Goal: Information Seeking & Learning: Learn about a topic

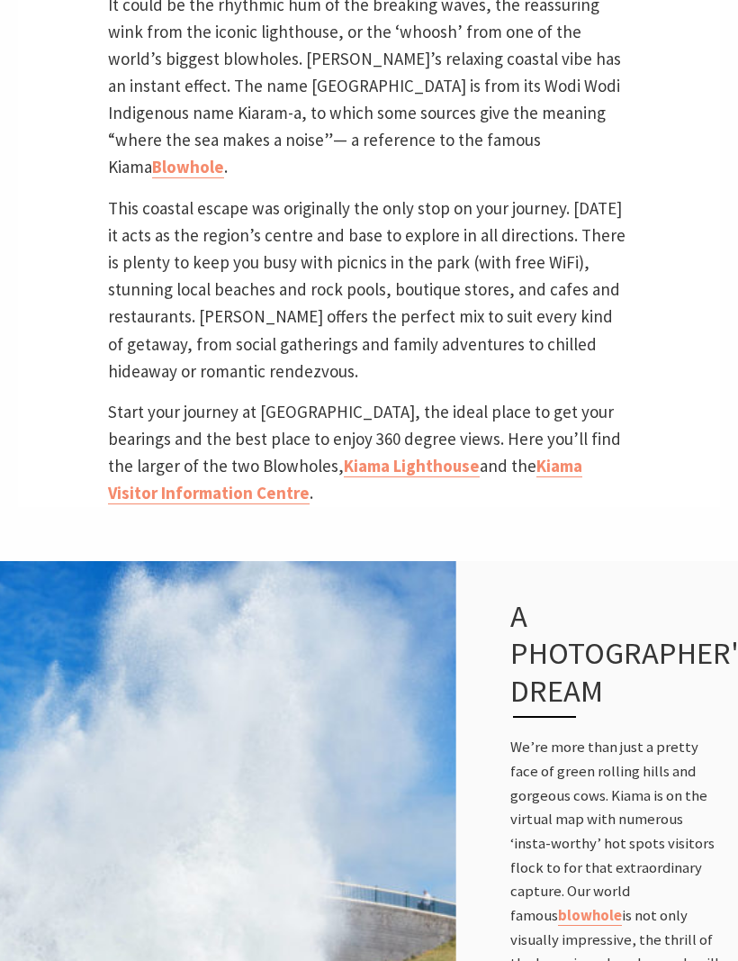
scroll to position [757, 0]
click at [357, 477] on link "Kiama Lighthouse" at bounding box center [412, 466] width 136 height 23
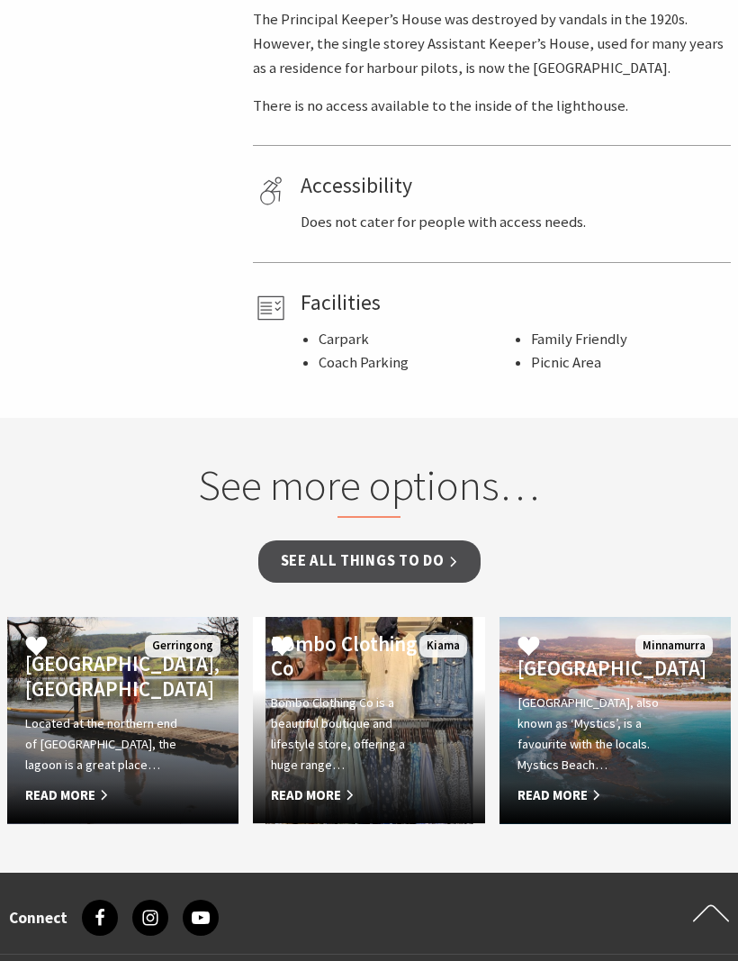
scroll to position [999, 0]
click at [87, 784] on span "Read More" at bounding box center [105, 795] width 161 height 22
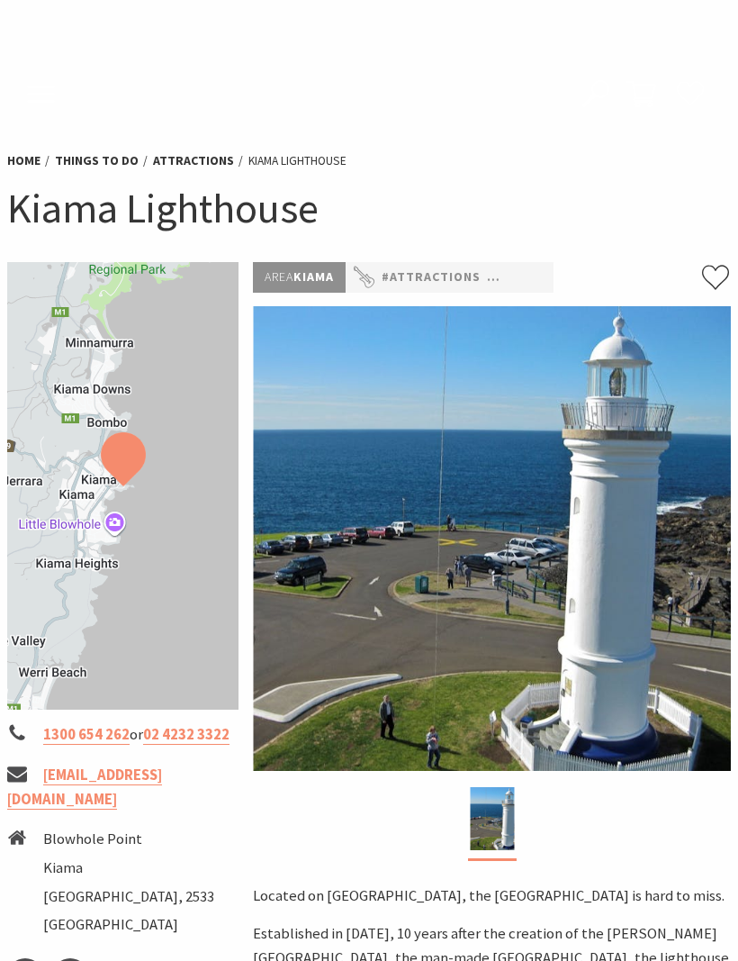
scroll to position [1060, 0]
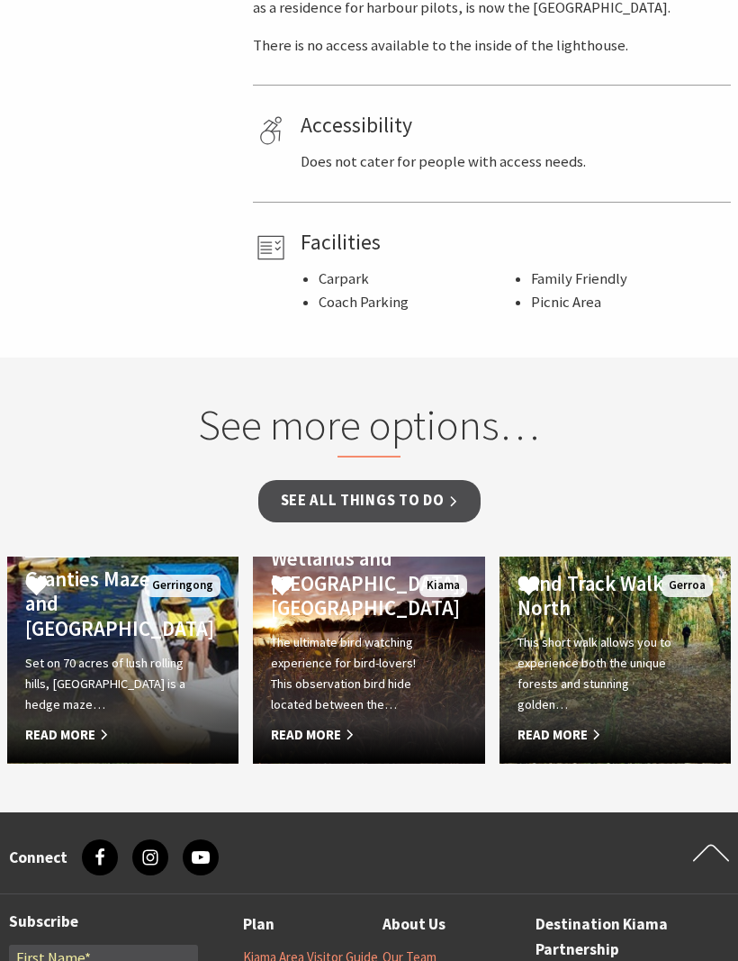
click at [322, 724] on span "Read More" at bounding box center [351, 735] width 161 height 22
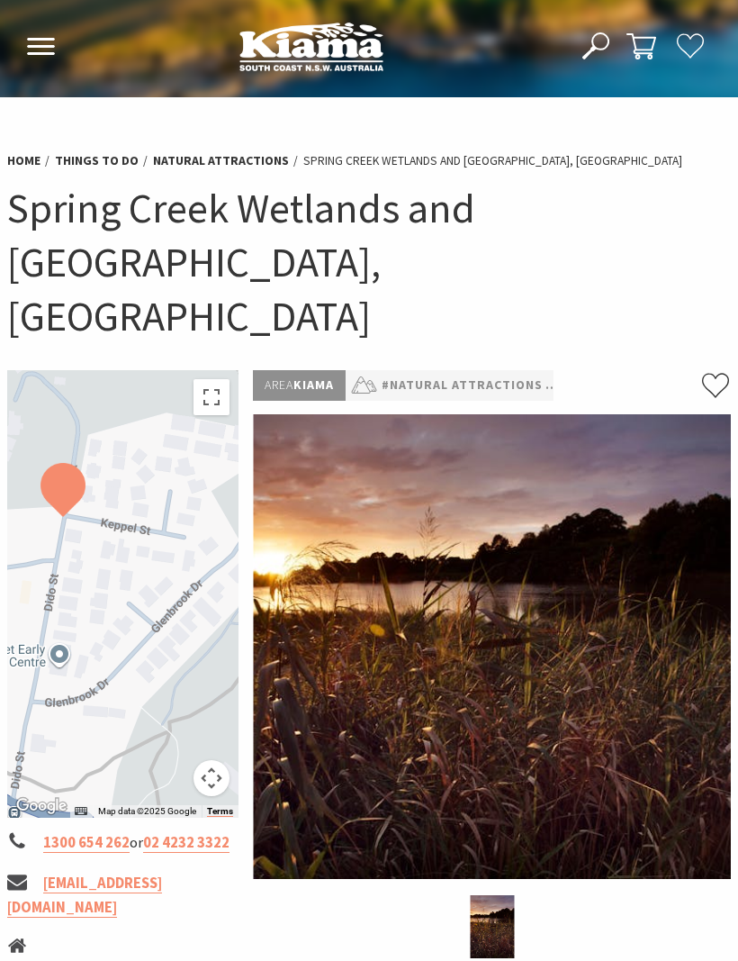
click at [215, 379] on button "Toggle fullscreen view" at bounding box center [212, 397] width 36 height 36
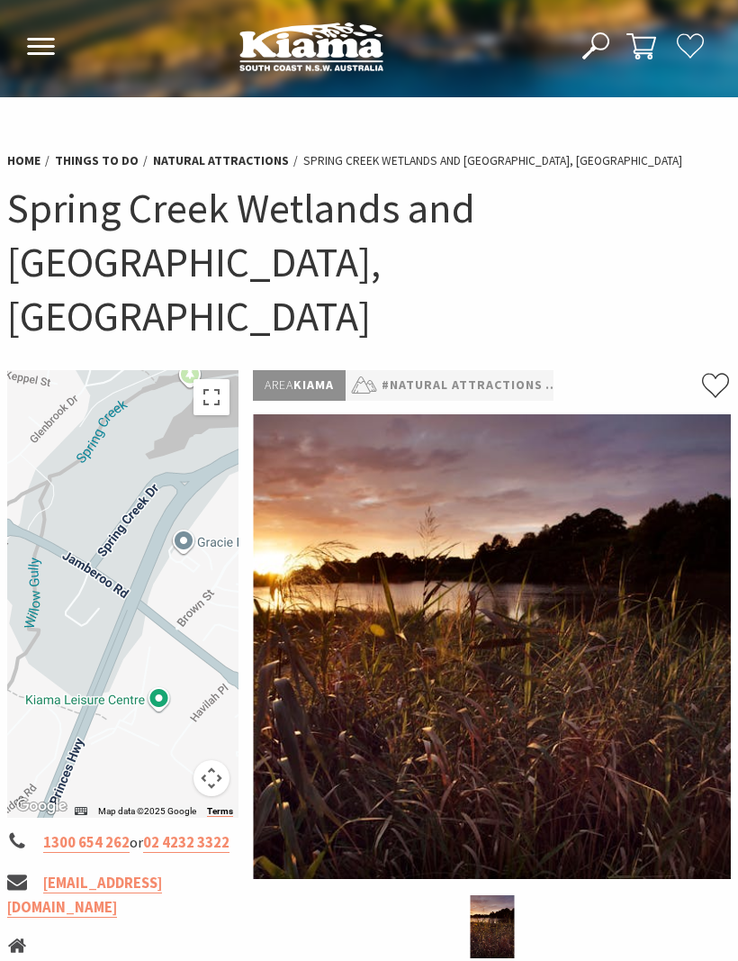
click at [236, 182] on h1 "Spring Creek Wetlands and Bird Hide, Kiama" at bounding box center [369, 262] width 724 height 162
click at [225, 165] on link "Natural Attractions" at bounding box center [221, 160] width 136 height 17
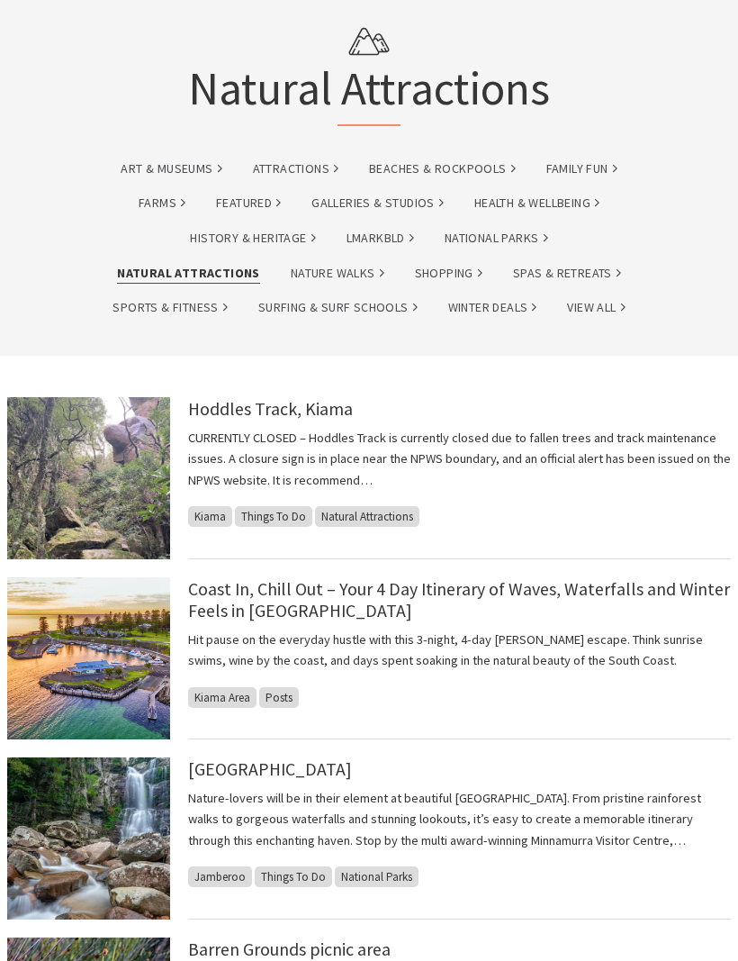
scroll to position [126, 0]
click at [573, 593] on link "Coast In, Chill Out – Your 4 Day Itinerary of Waves, Waterfalls and Winter Feel…" at bounding box center [459, 599] width 542 height 43
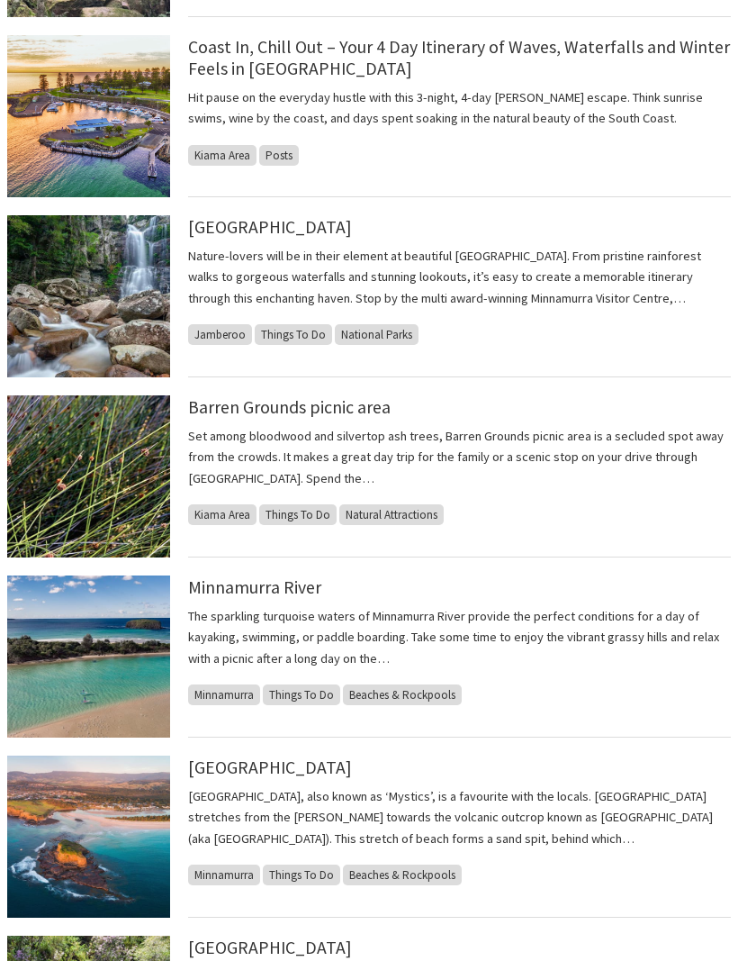
scroll to position [668, 0]
click at [269, 579] on link "Minnamurra River" at bounding box center [254, 587] width 133 height 22
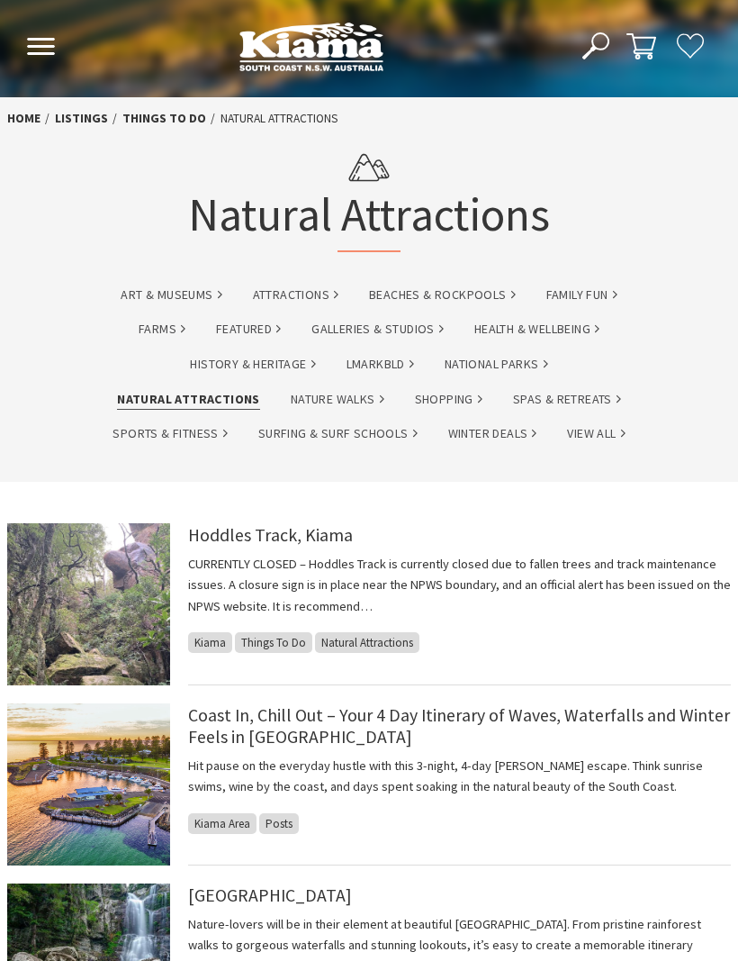
scroll to position [728, 0]
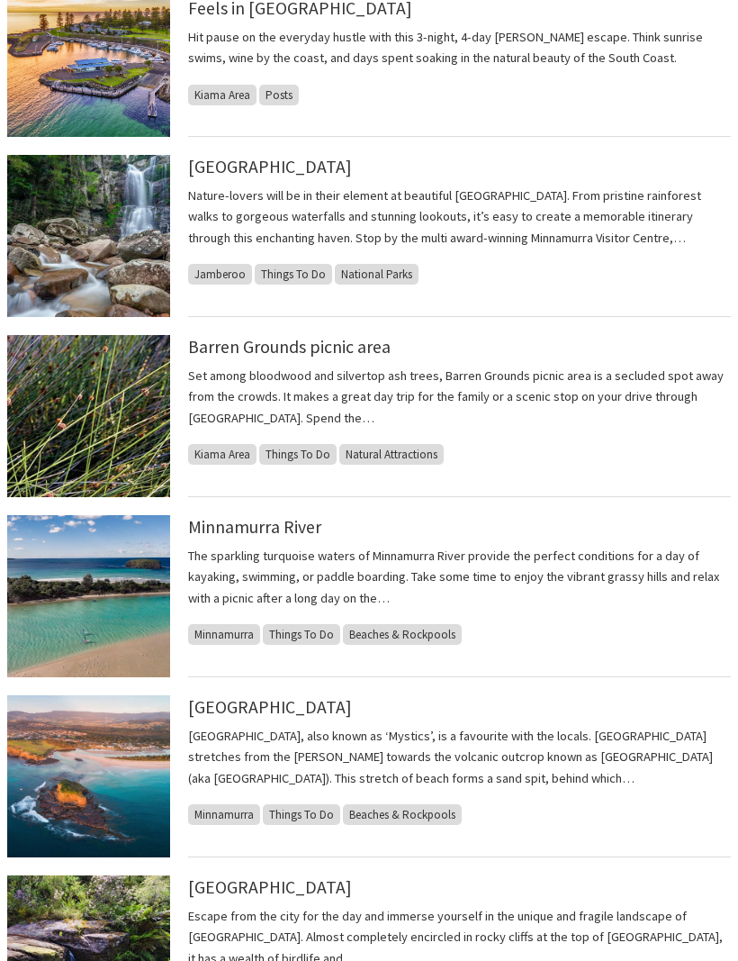
click at [603, 890] on h4 "Barren Grounds Nature Reserve" at bounding box center [459, 886] width 543 height 22
click at [248, 708] on link "Minnamurra Beach" at bounding box center [270, 707] width 164 height 22
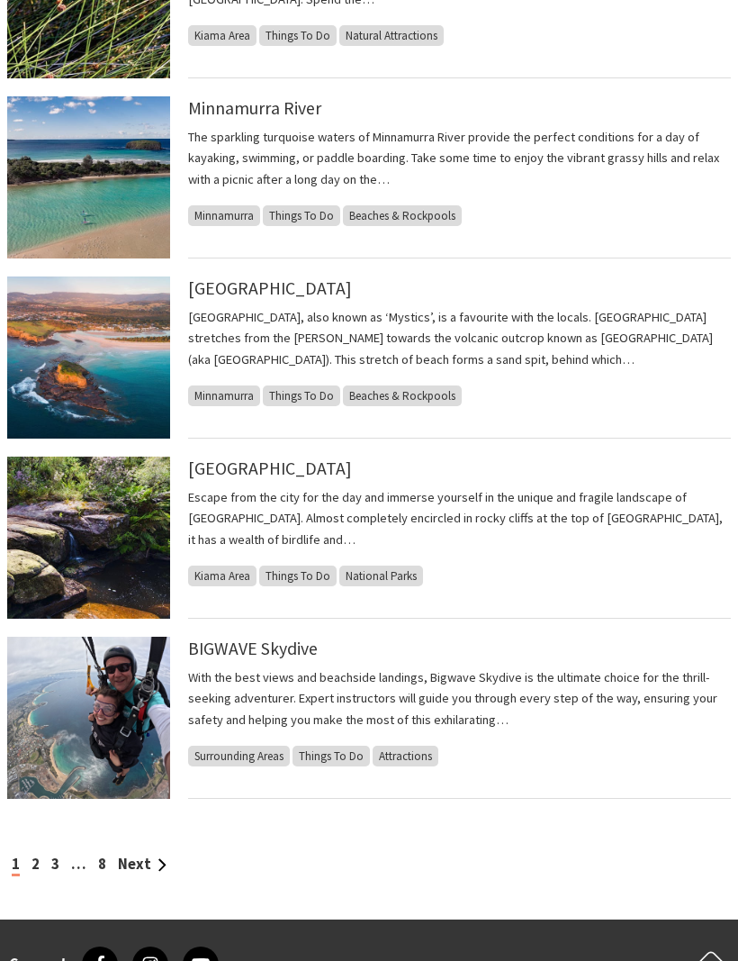
scroll to position [1146, 0]
click at [152, 863] on link "Next" at bounding box center [142, 864] width 49 height 19
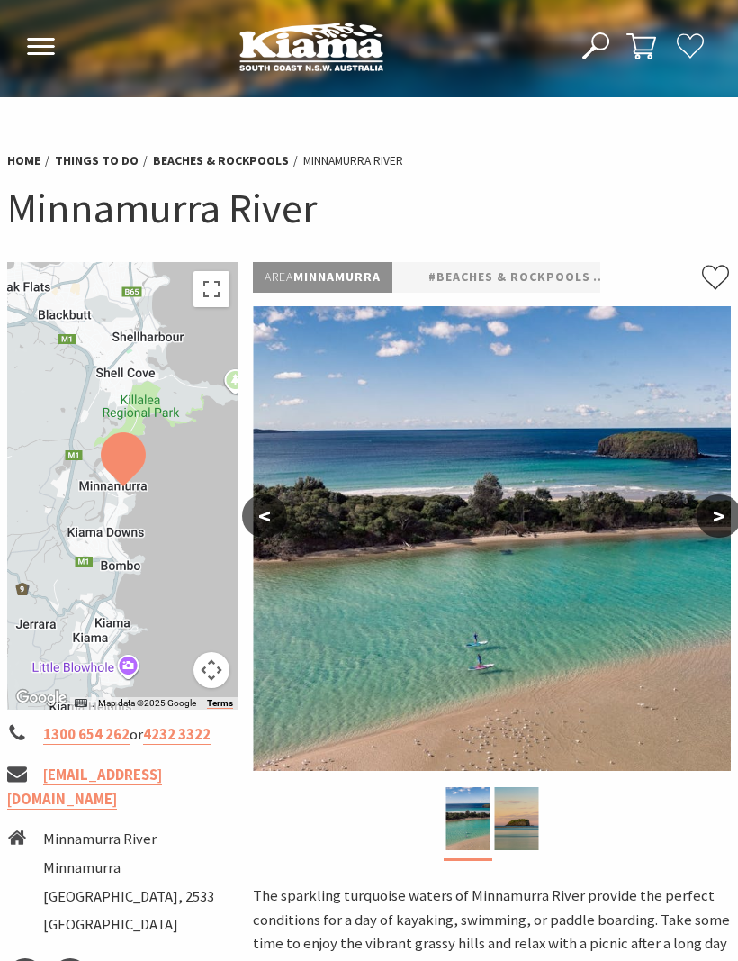
click at [506, 828] on img at bounding box center [516, 818] width 44 height 63
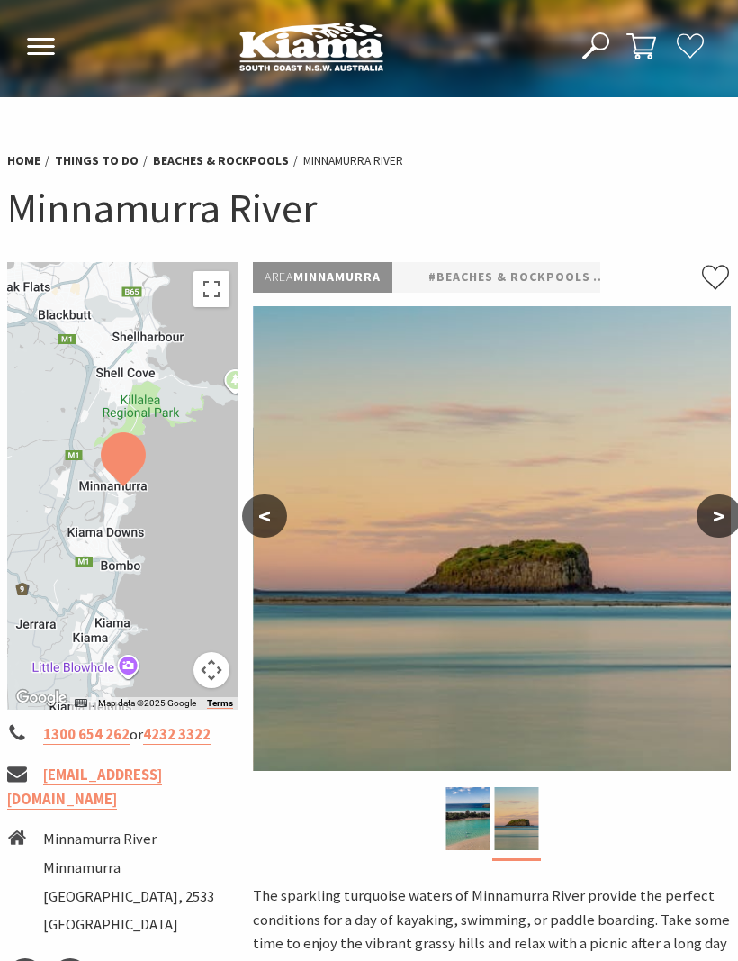
click at [463, 809] on img at bounding box center [468, 818] width 44 height 63
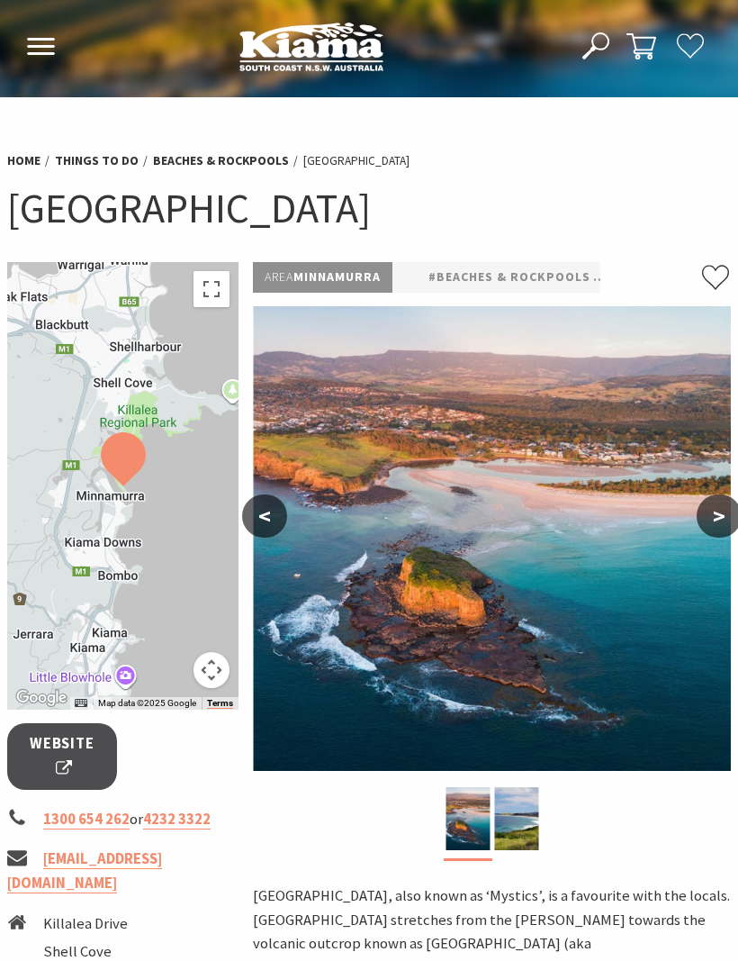
click at [508, 817] on img at bounding box center [516, 818] width 44 height 63
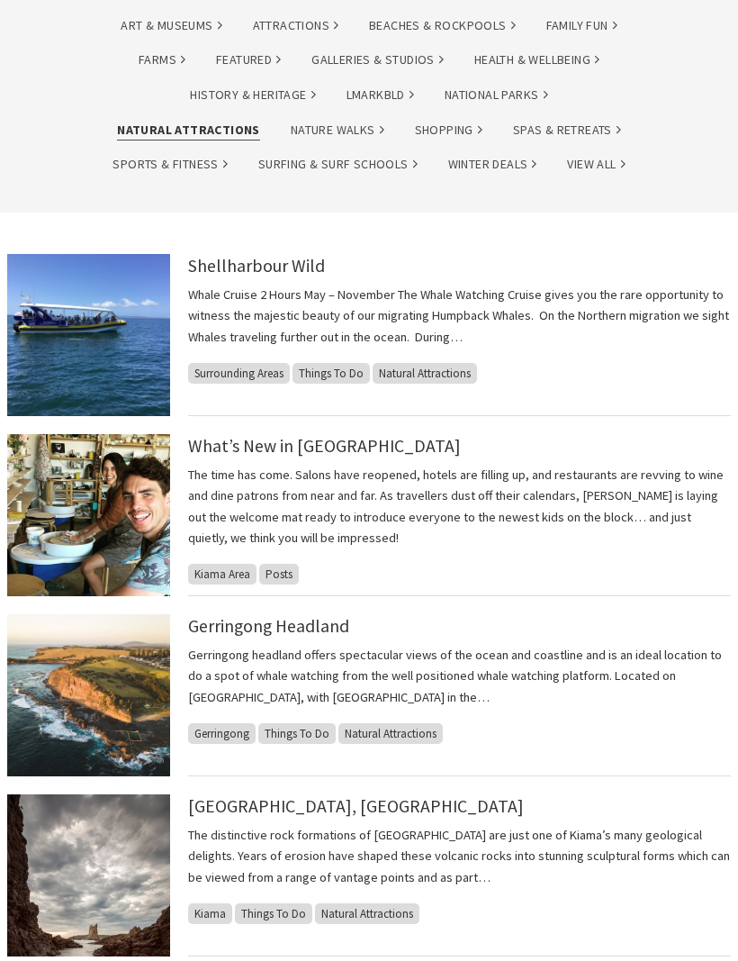
scroll to position [340, 0]
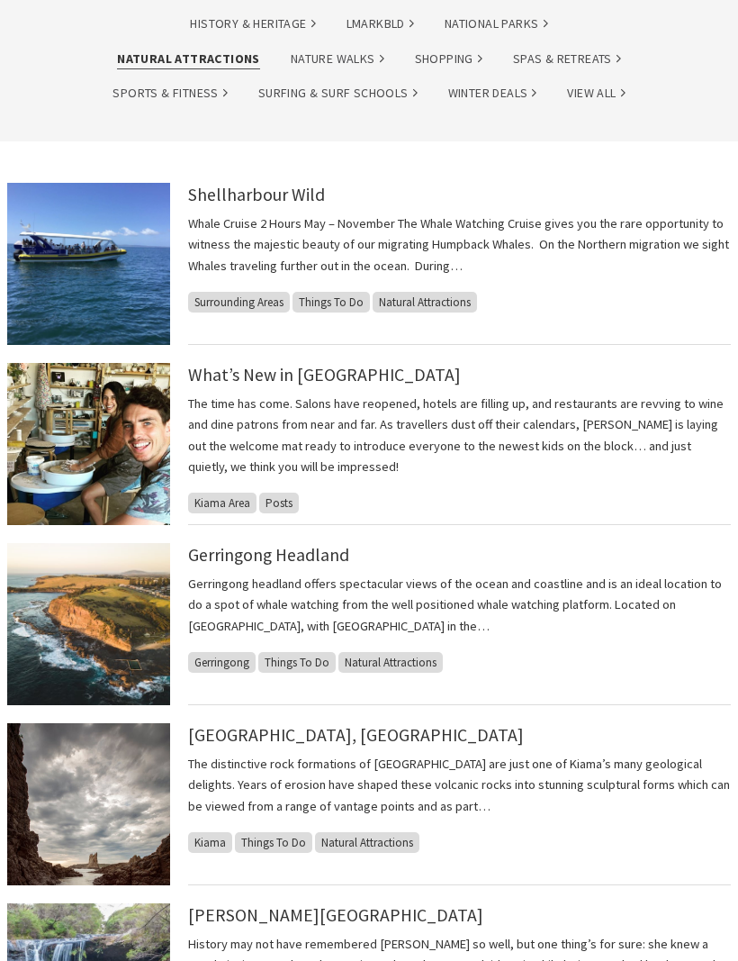
click at [334, 558] on link "Gerringong Headland" at bounding box center [268, 555] width 161 height 22
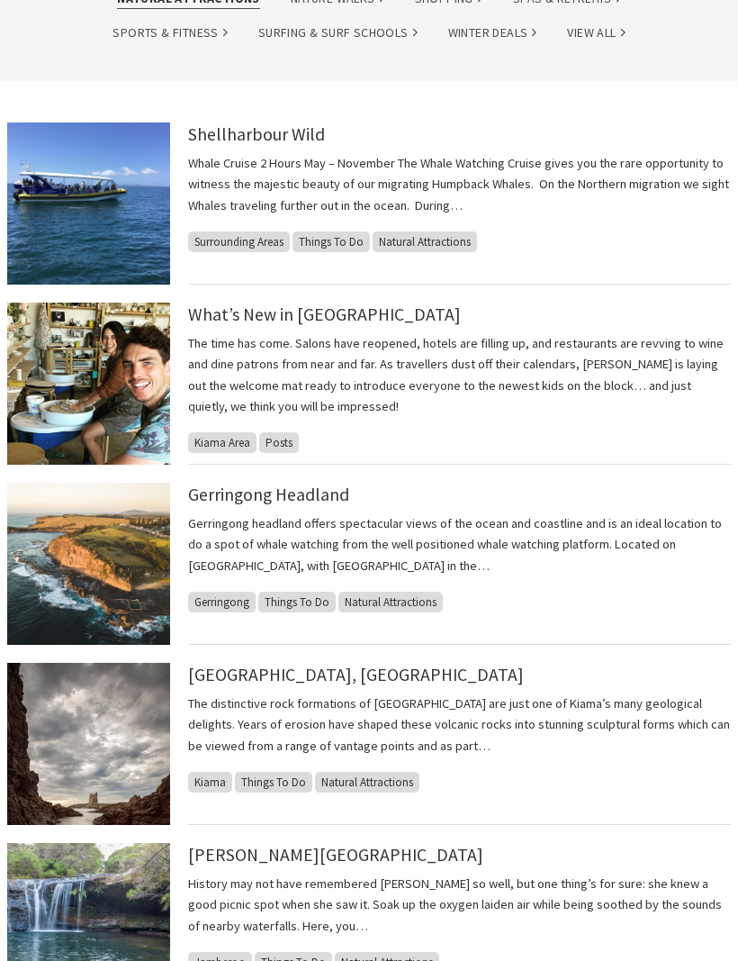
click at [389, 676] on link "Cathedral Rocks, Kiama Downs" at bounding box center [356, 675] width 336 height 22
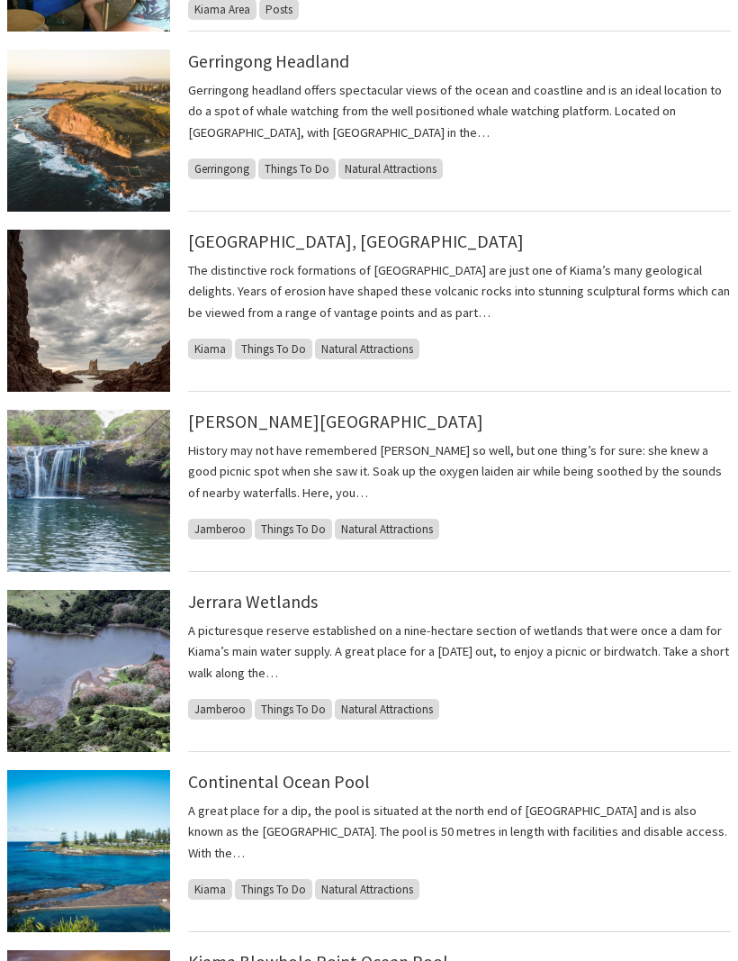
scroll to position [791, 0]
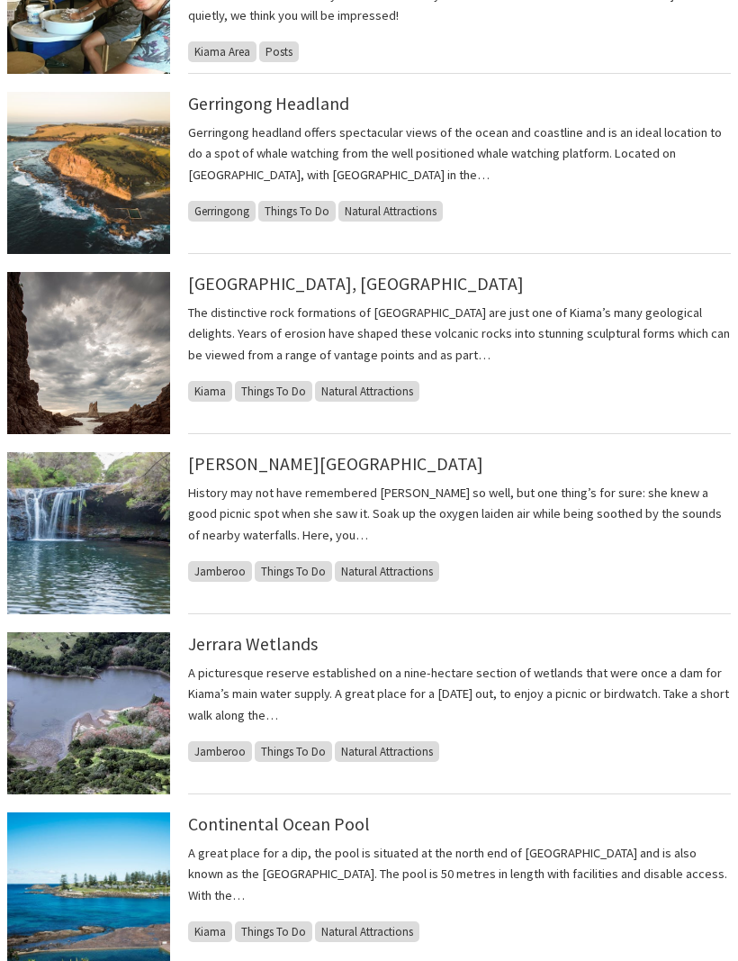
click at [375, 280] on link "Cathedral Rocks, Kiama Downs" at bounding box center [356, 284] width 336 height 22
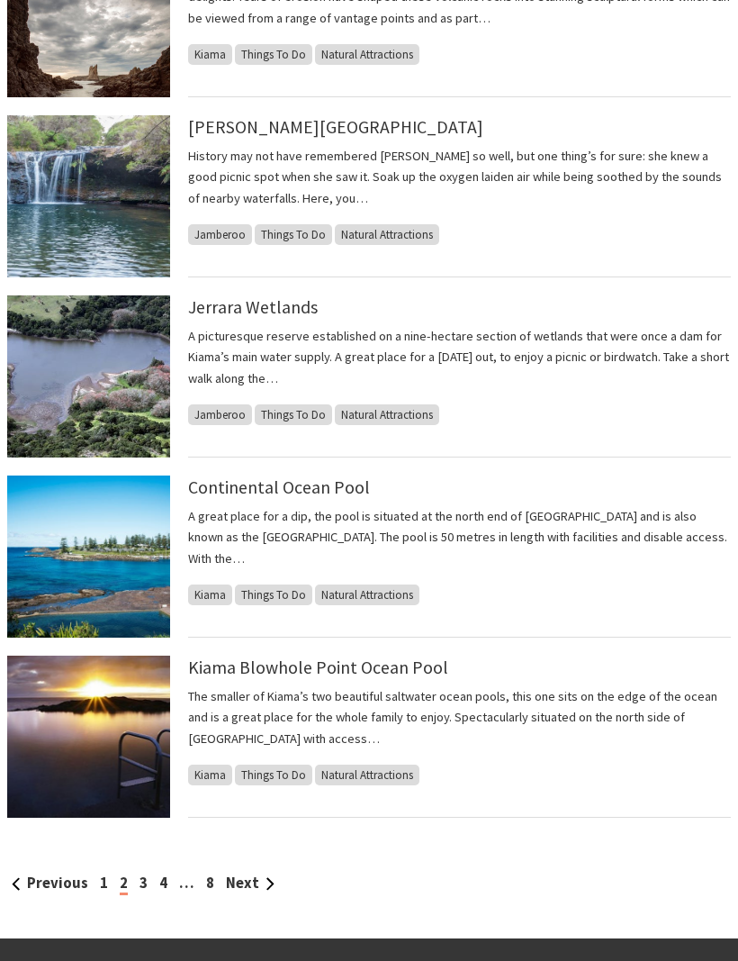
scroll to position [1127, 0]
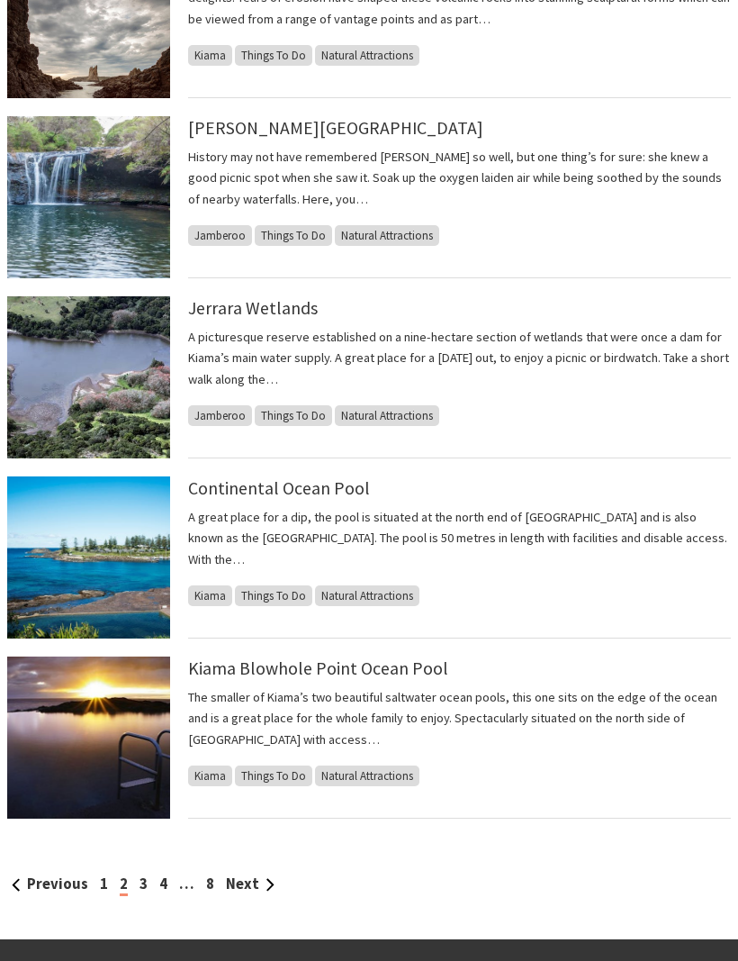
click at [259, 882] on link "Next" at bounding box center [250, 883] width 49 height 19
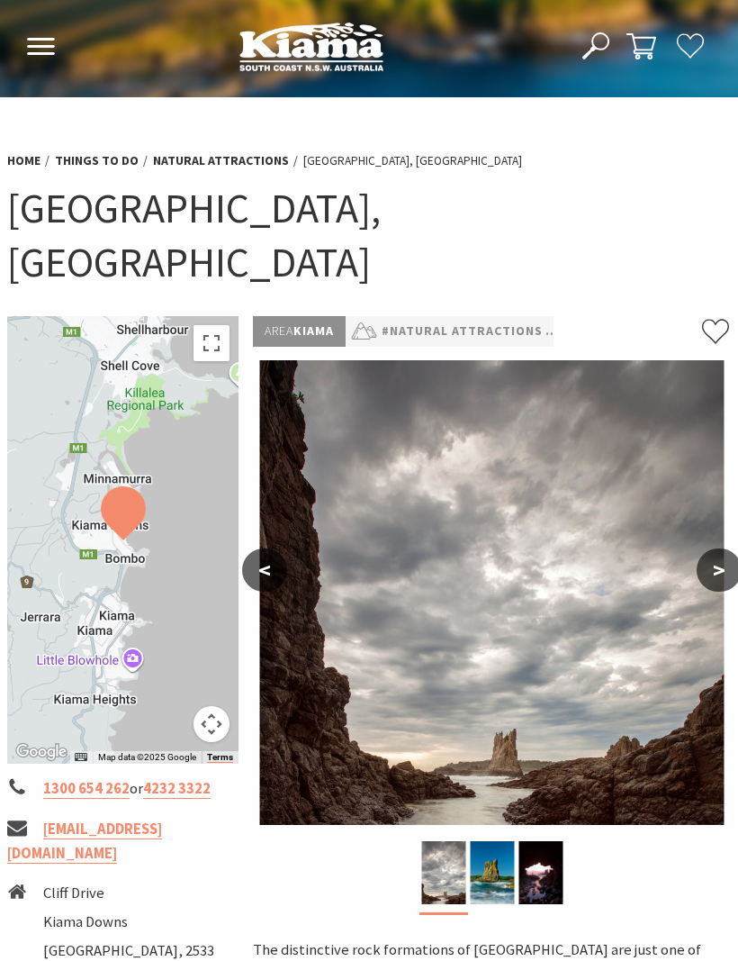
click at [492, 841] on img at bounding box center [492, 872] width 44 height 63
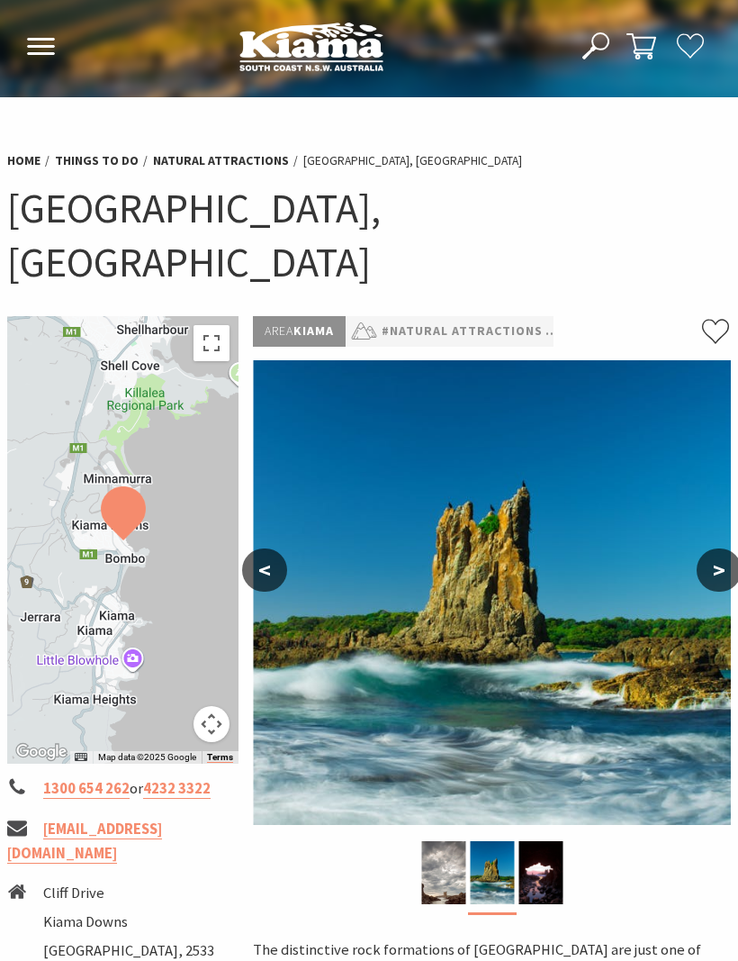
click at [538, 841] on img at bounding box center [541, 872] width 44 height 63
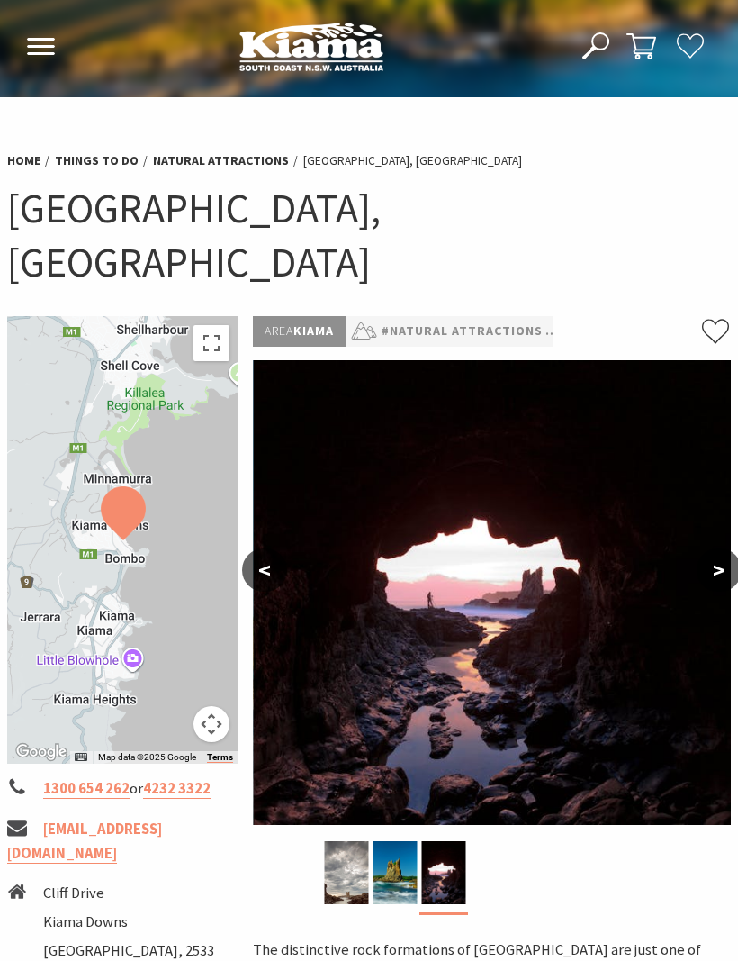
click at [212, 316] on div at bounding box center [122, 539] width 231 height 447
click at [210, 325] on button "Toggle fullscreen view" at bounding box center [212, 343] width 36 height 36
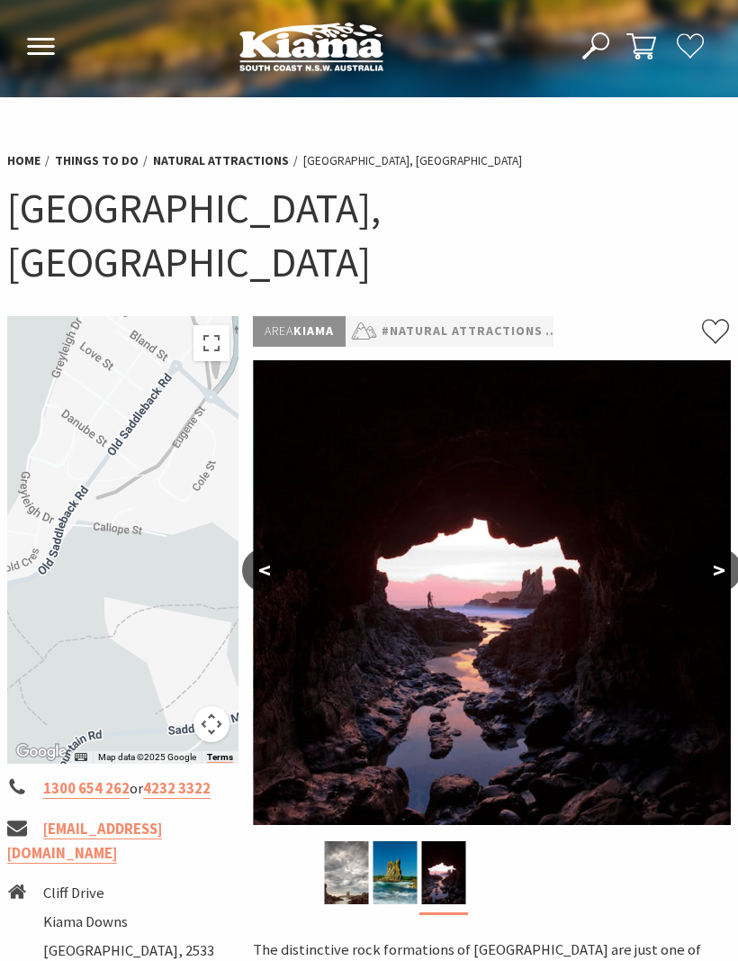
click at [186, 421] on div at bounding box center [122, 539] width 231 height 447
click at [198, 481] on div at bounding box center [122, 539] width 231 height 447
click at [217, 325] on button "Toggle fullscreen view" at bounding box center [212, 343] width 36 height 36
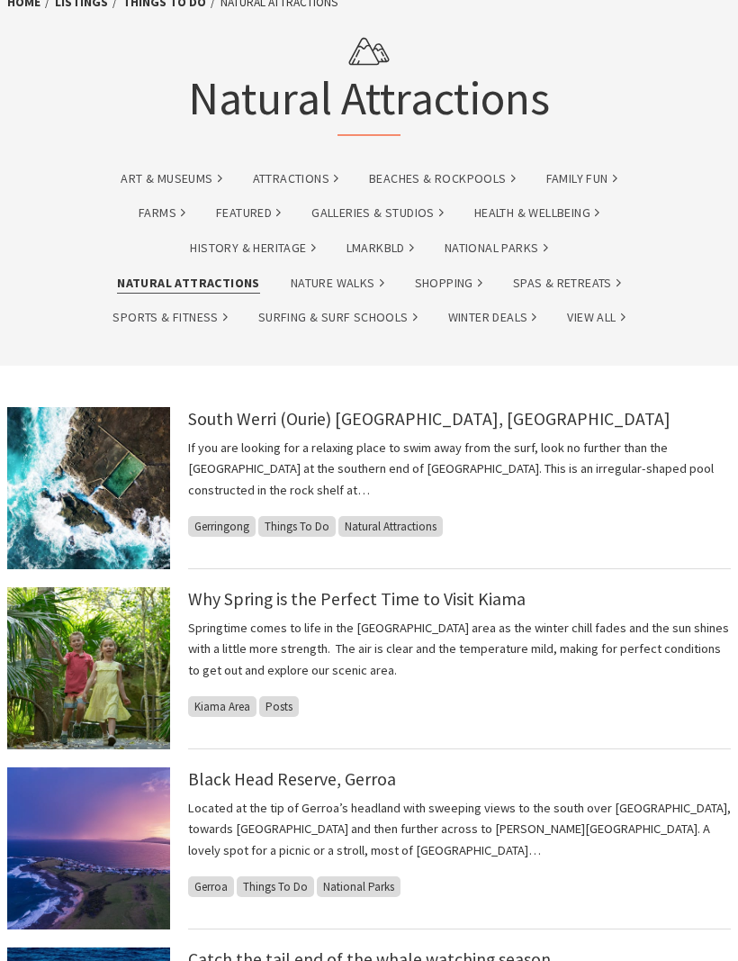
scroll to position [116, 0]
click at [440, 603] on link "Why Spring is the Perfect Time to Visit Kiama" at bounding box center [357, 599] width 338 height 22
click at [475, 588] on link "Why Spring is the Perfect Time to Visit Kiama" at bounding box center [357, 599] width 338 height 22
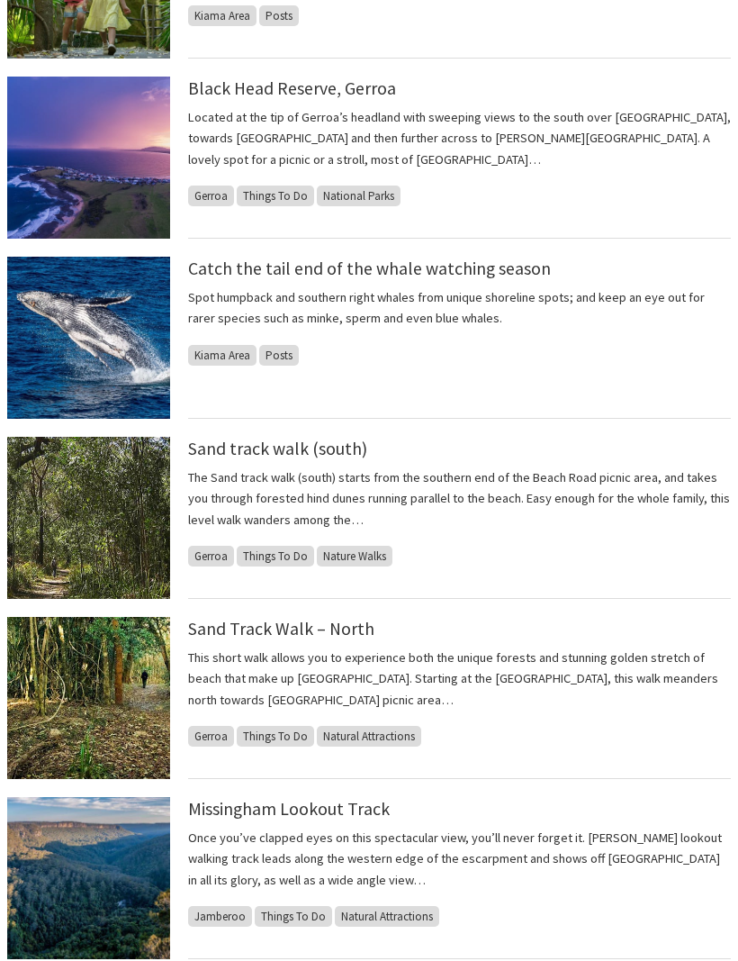
scroll to position [911, 0]
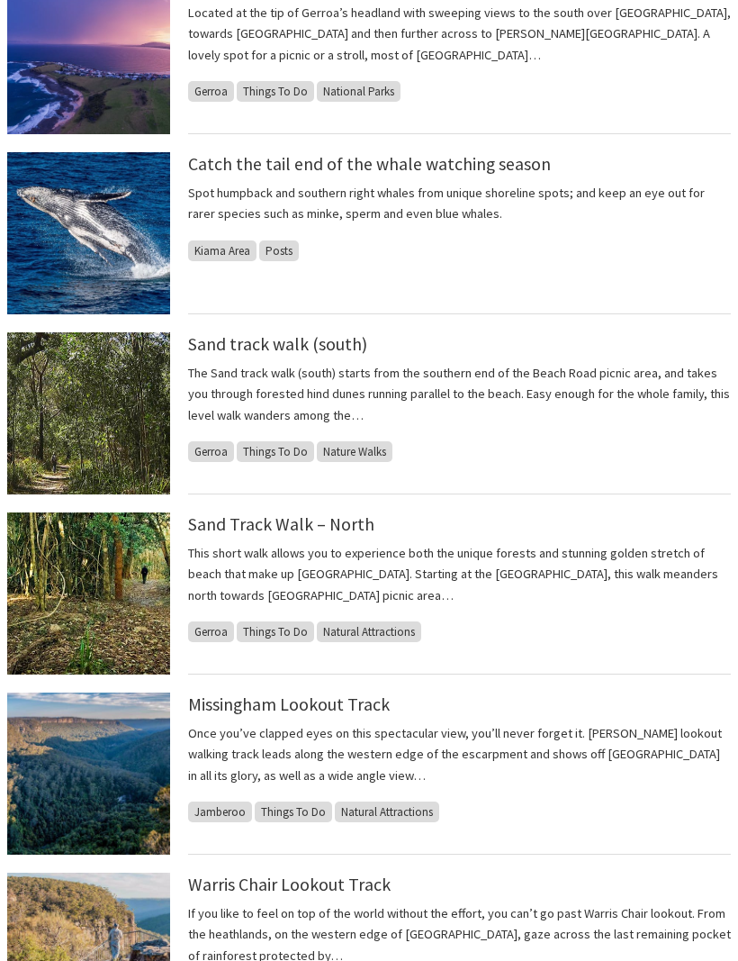
click at [305, 523] on link "Sand Track Walk – North" at bounding box center [281, 524] width 186 height 22
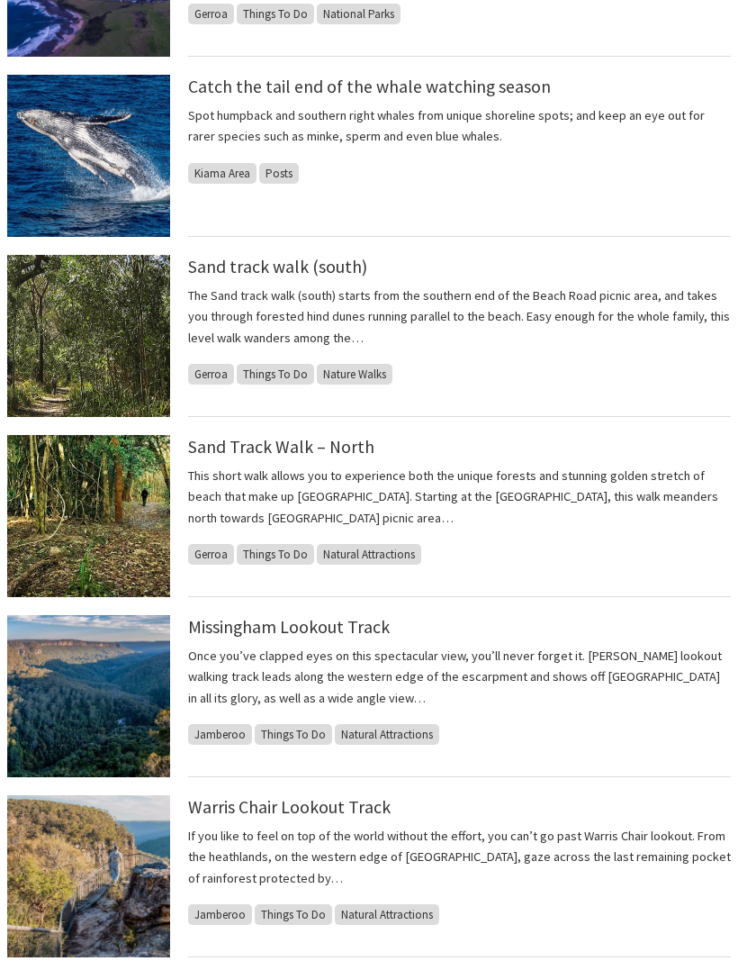
scroll to position [1143, 0]
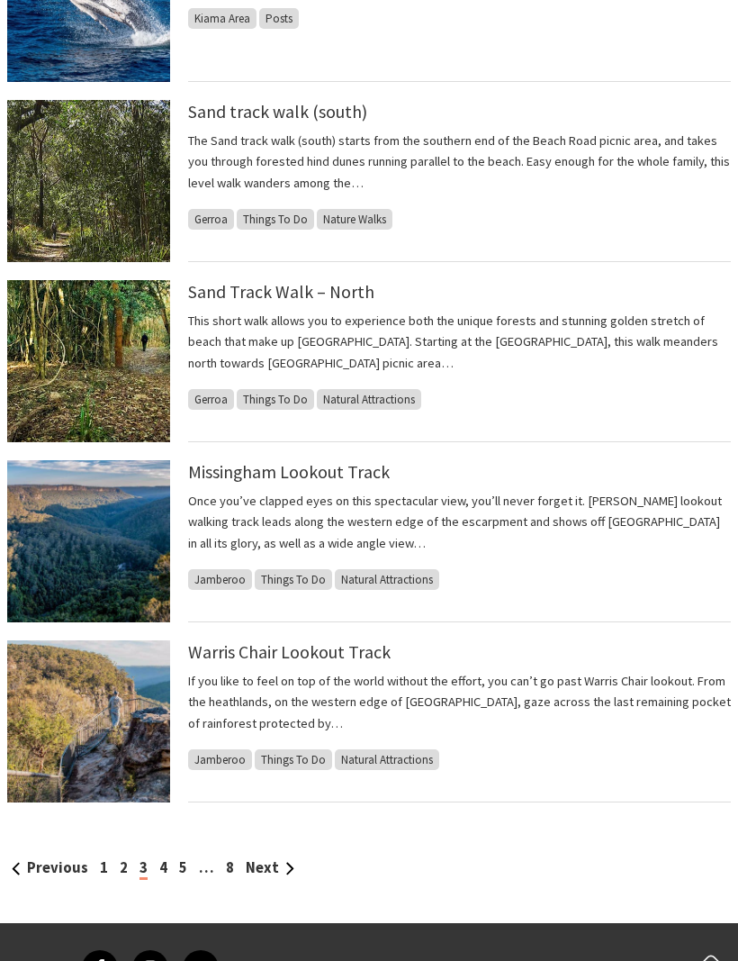
click at [268, 862] on link "Next" at bounding box center [270, 867] width 49 height 19
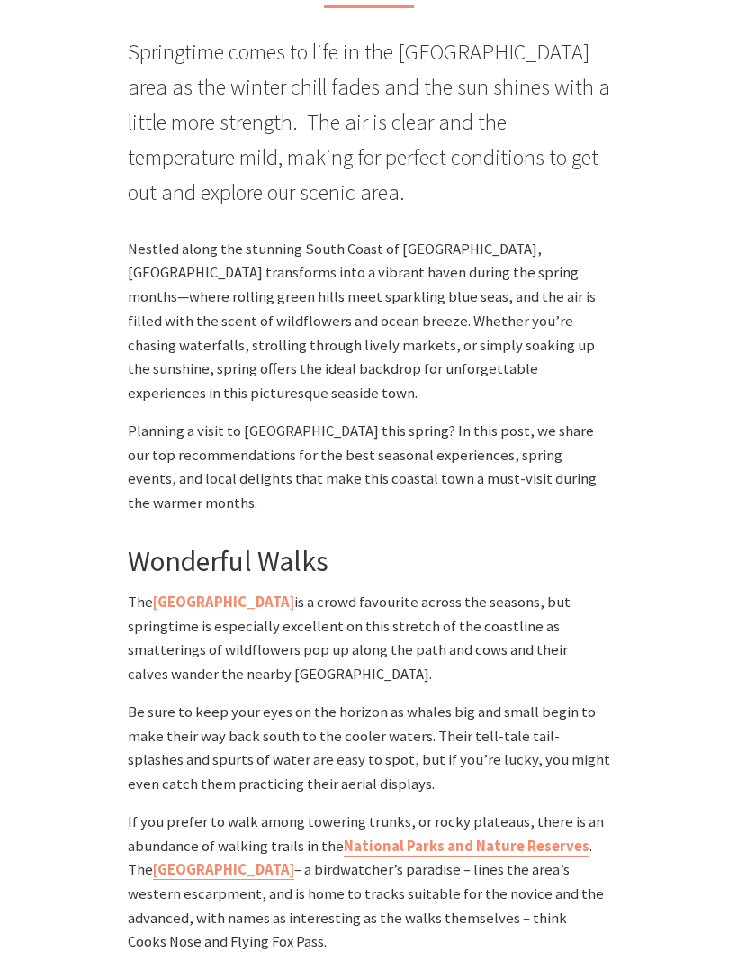
scroll to position [765, 0]
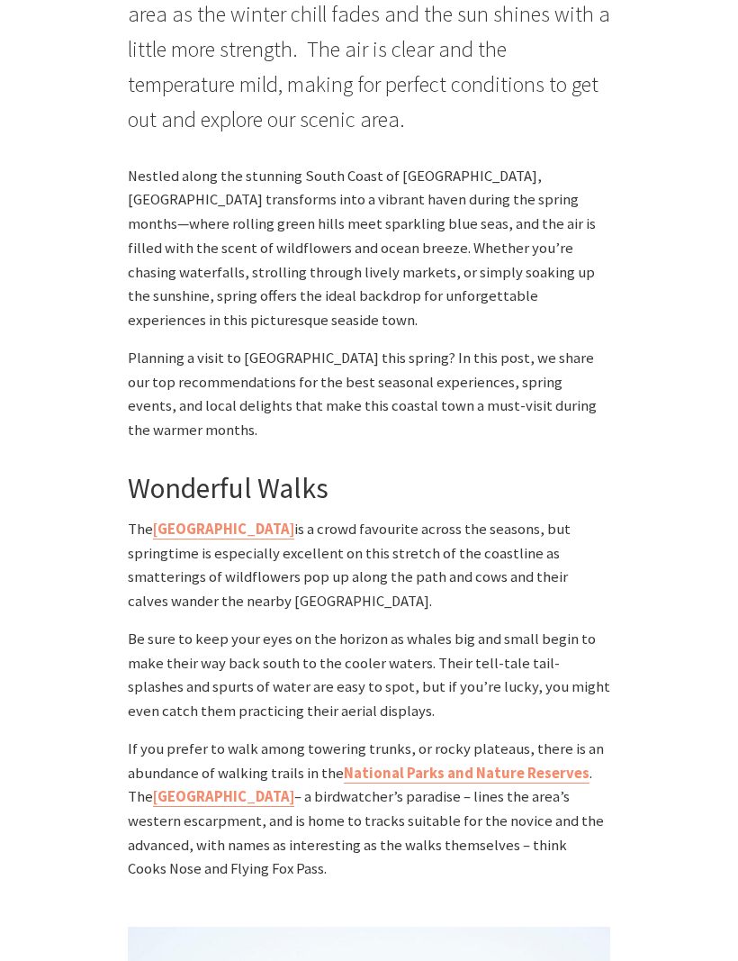
click at [261, 787] on link "[GEOGRAPHIC_DATA]" at bounding box center [223, 797] width 141 height 20
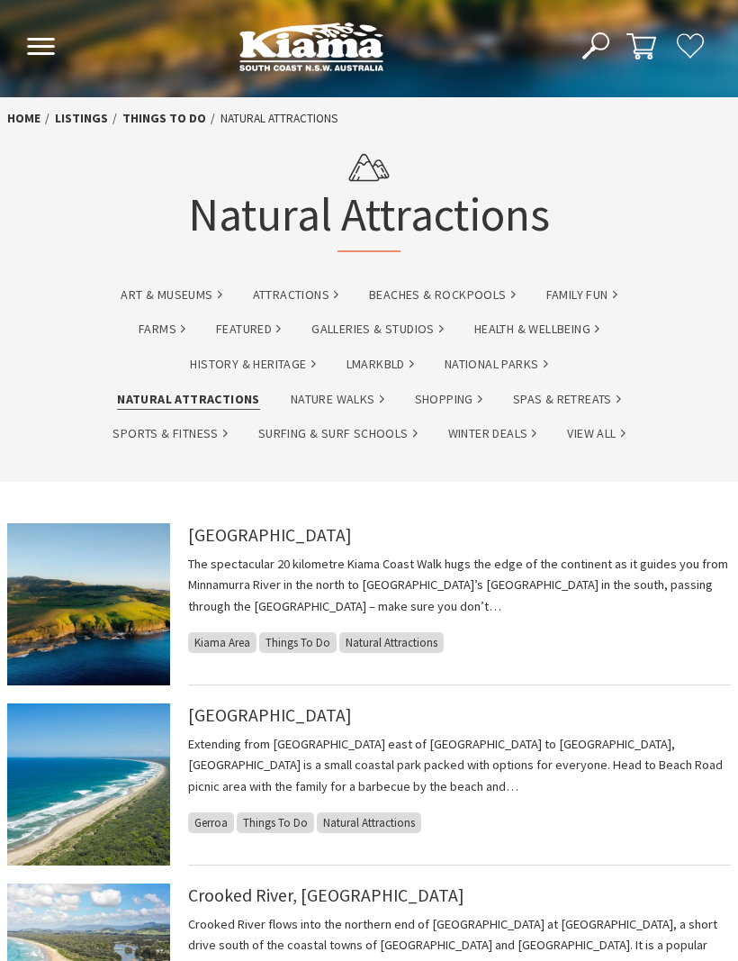
click at [276, 535] on link "Kiama Coast Walk" at bounding box center [270, 535] width 164 height 22
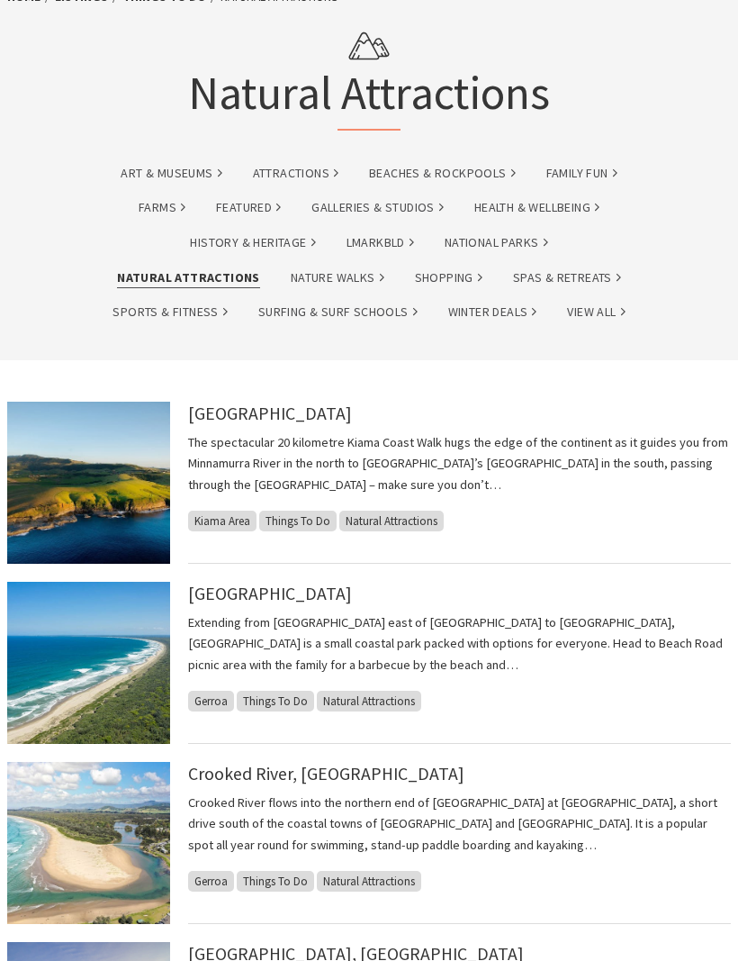
scroll to position [291, 0]
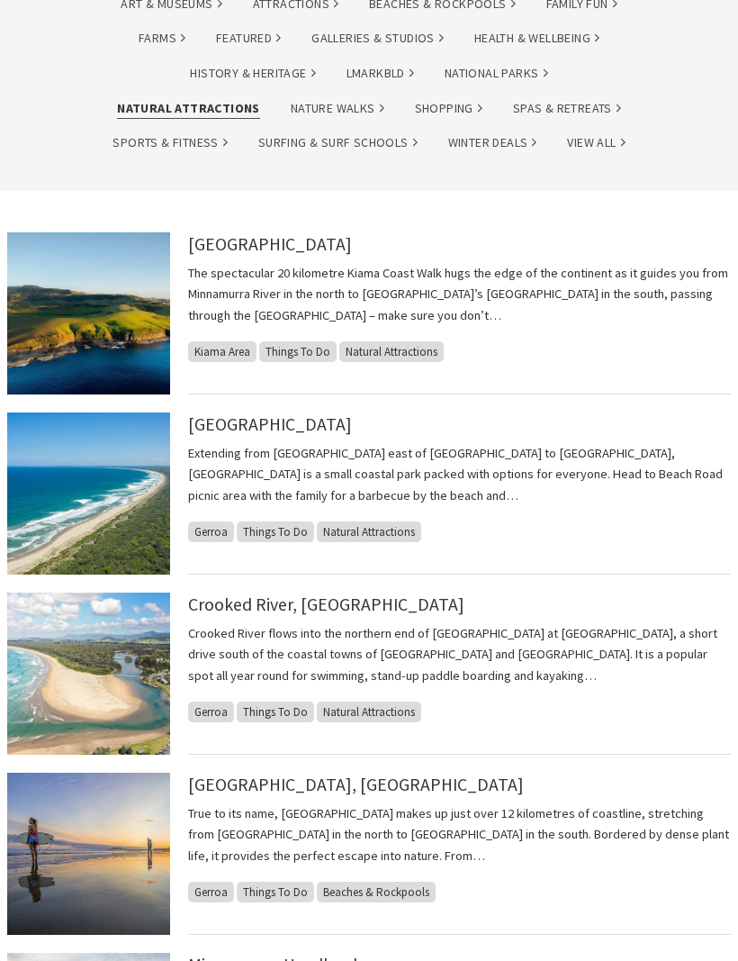
click at [297, 609] on link "Crooked River, Gerroa" at bounding box center [326, 604] width 276 height 22
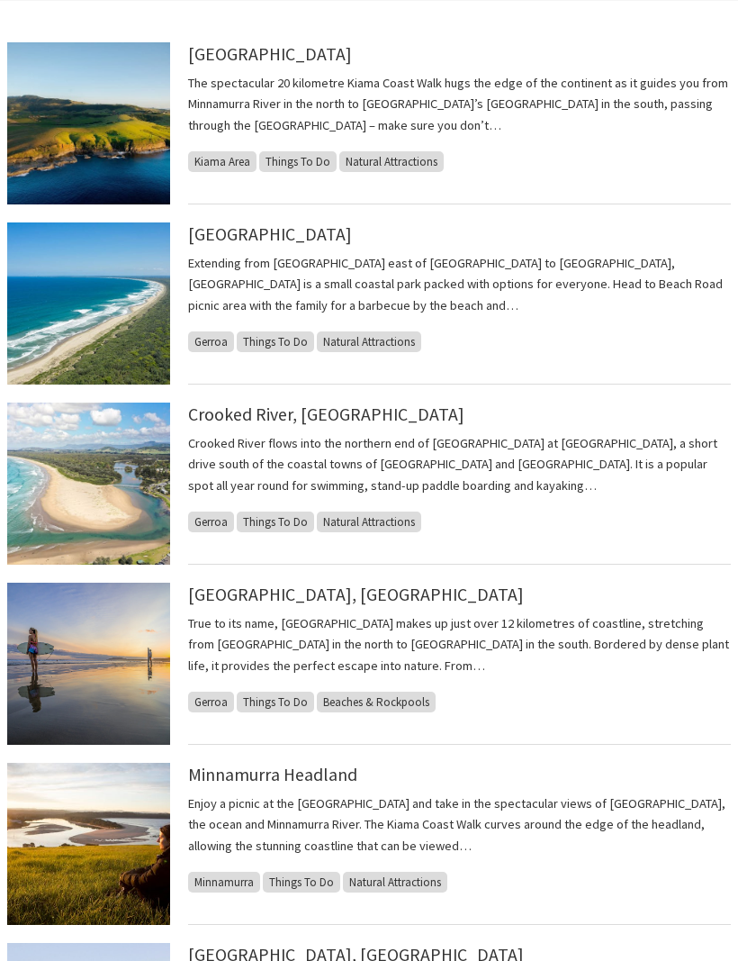
scroll to position [497, 0]
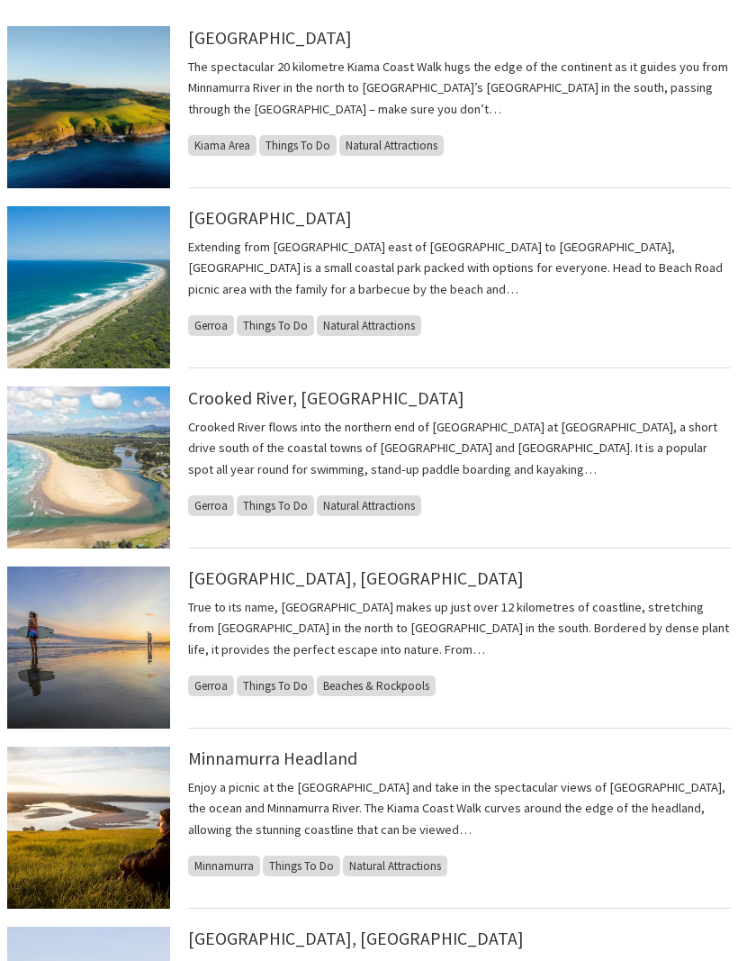
click at [339, 572] on link "Seven Mile Beach, Gerroa" at bounding box center [356, 578] width 336 height 22
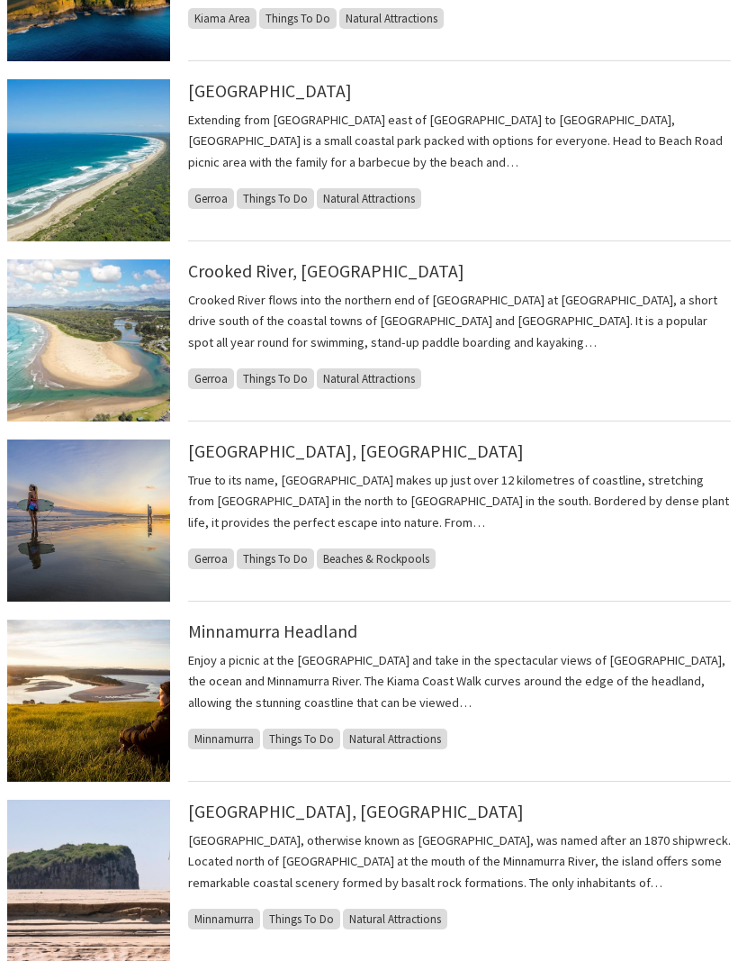
scroll to position [624, 0]
click at [307, 631] on link "Minnamurra Headland" at bounding box center [272, 631] width 169 height 22
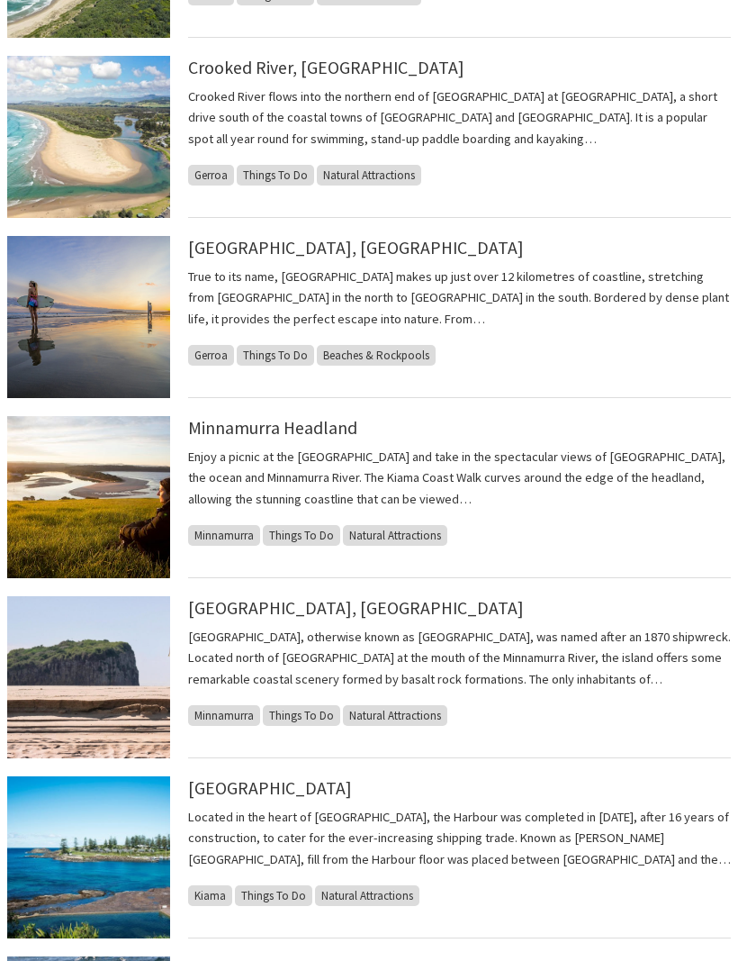
scroll to position [1056, 0]
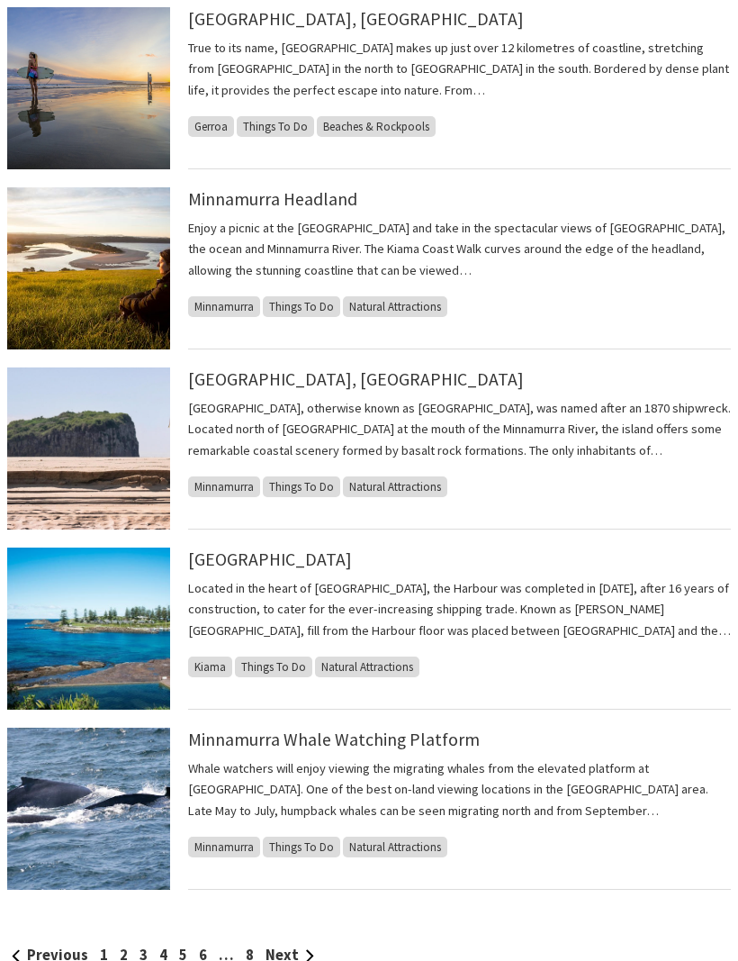
click at [293, 950] on link "Next" at bounding box center [290, 954] width 49 height 19
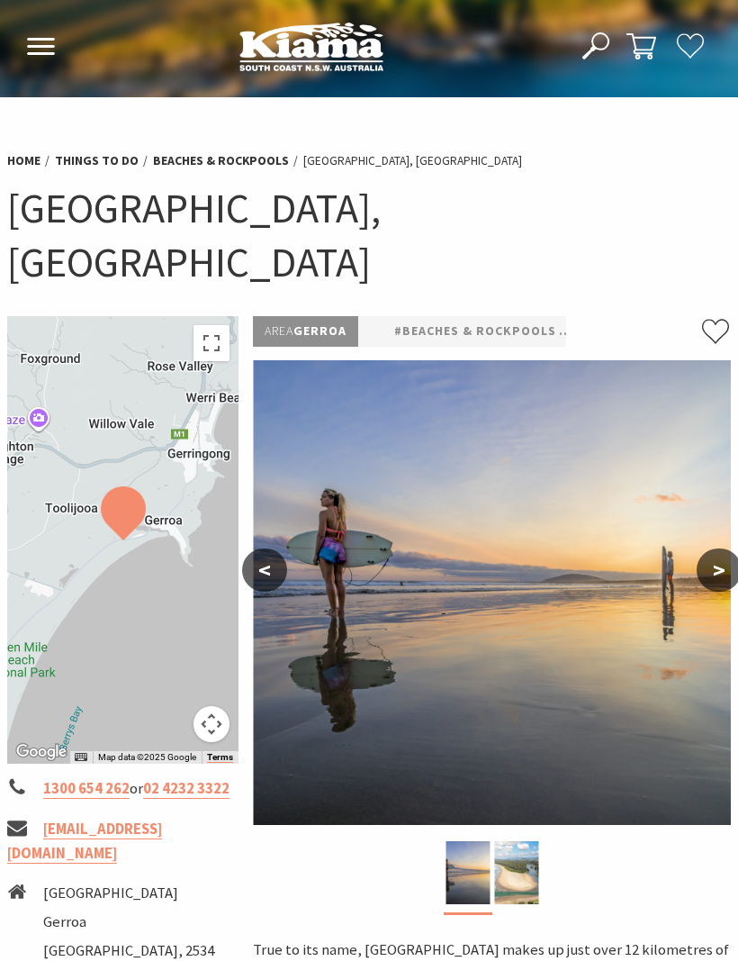
click at [511, 841] on img at bounding box center [516, 872] width 44 height 63
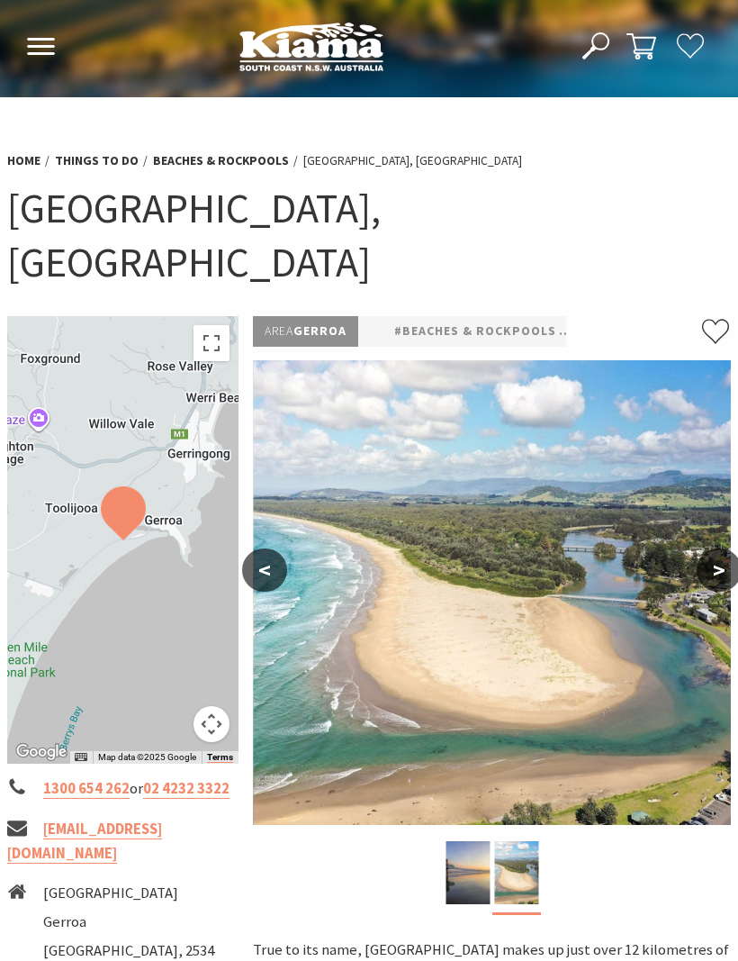
click at [473, 841] on img at bounding box center [468, 872] width 44 height 63
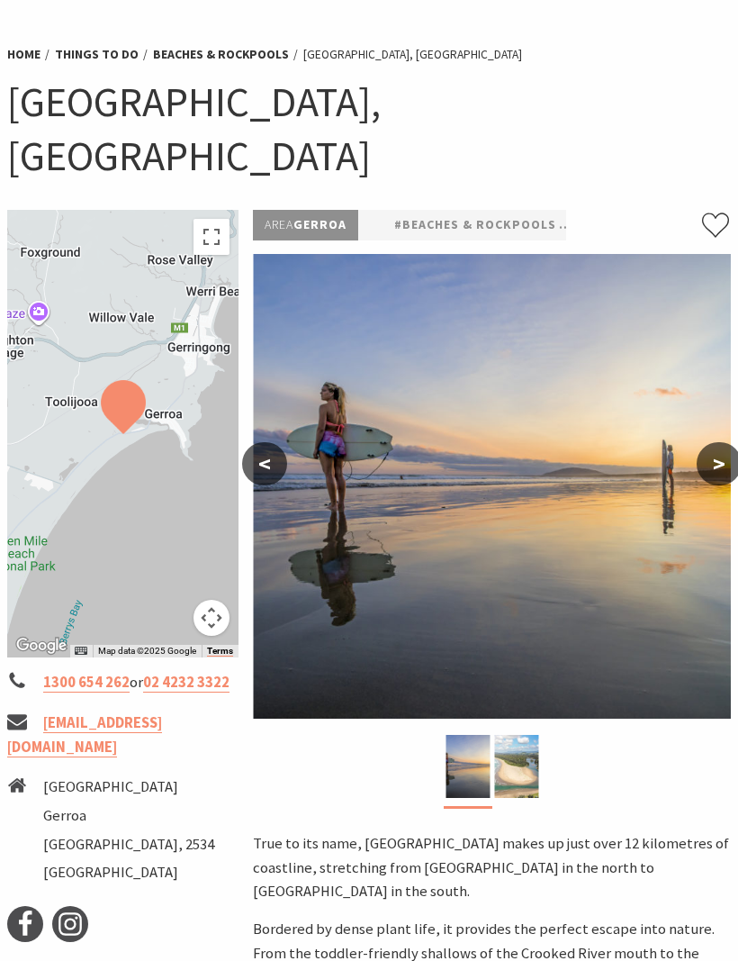
scroll to position [104, 0]
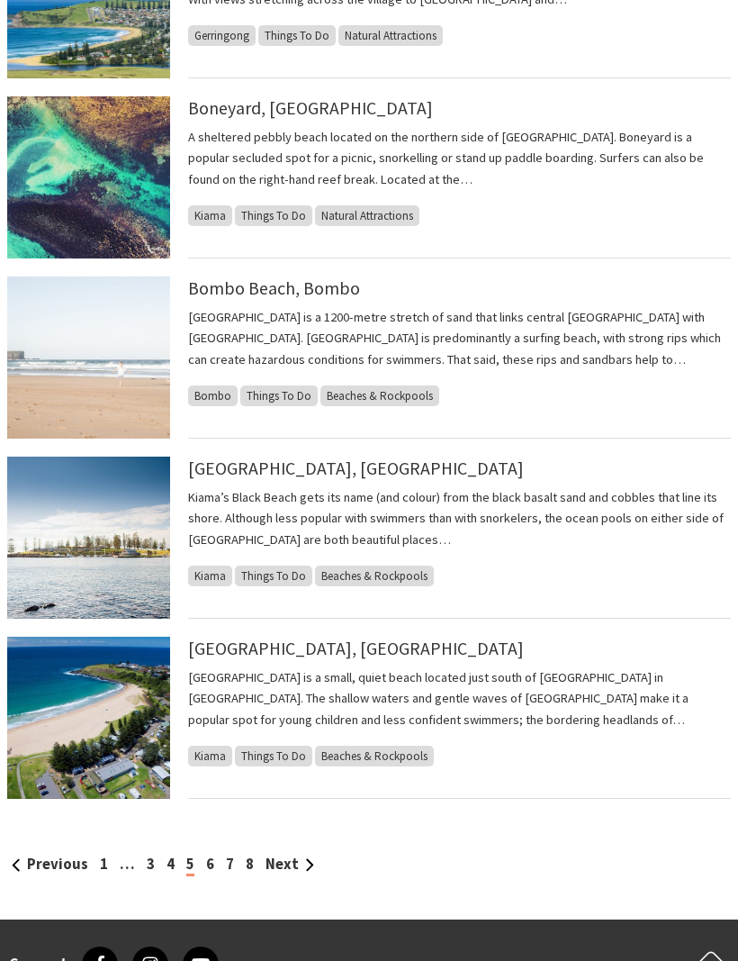
scroll to position [1276, 0]
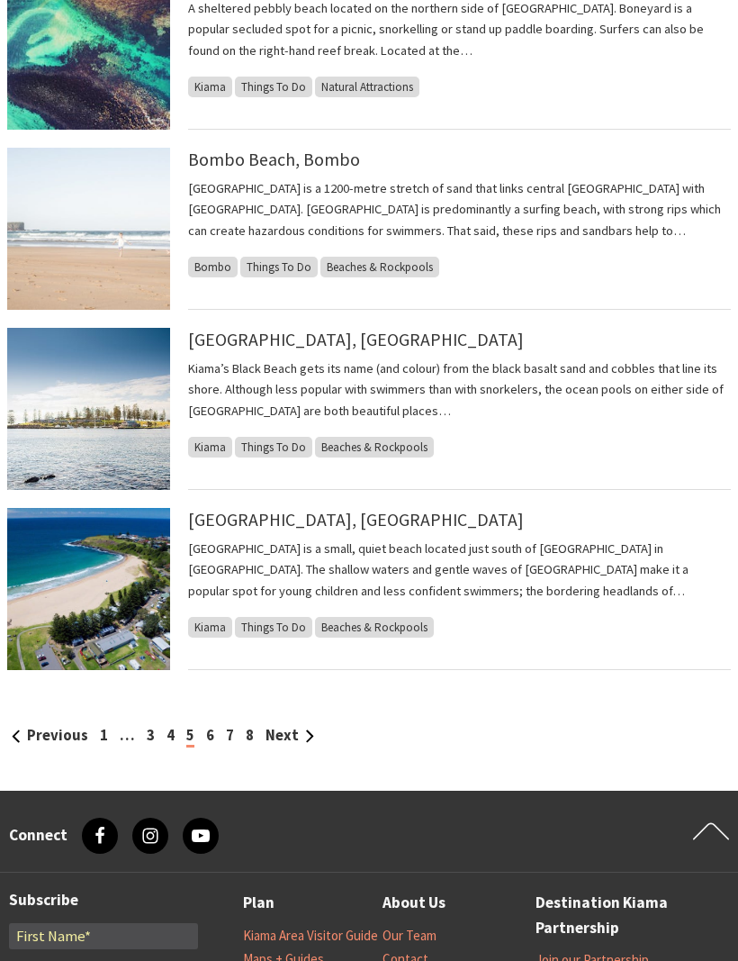
click at [291, 734] on link "Next" at bounding box center [290, 735] width 49 height 19
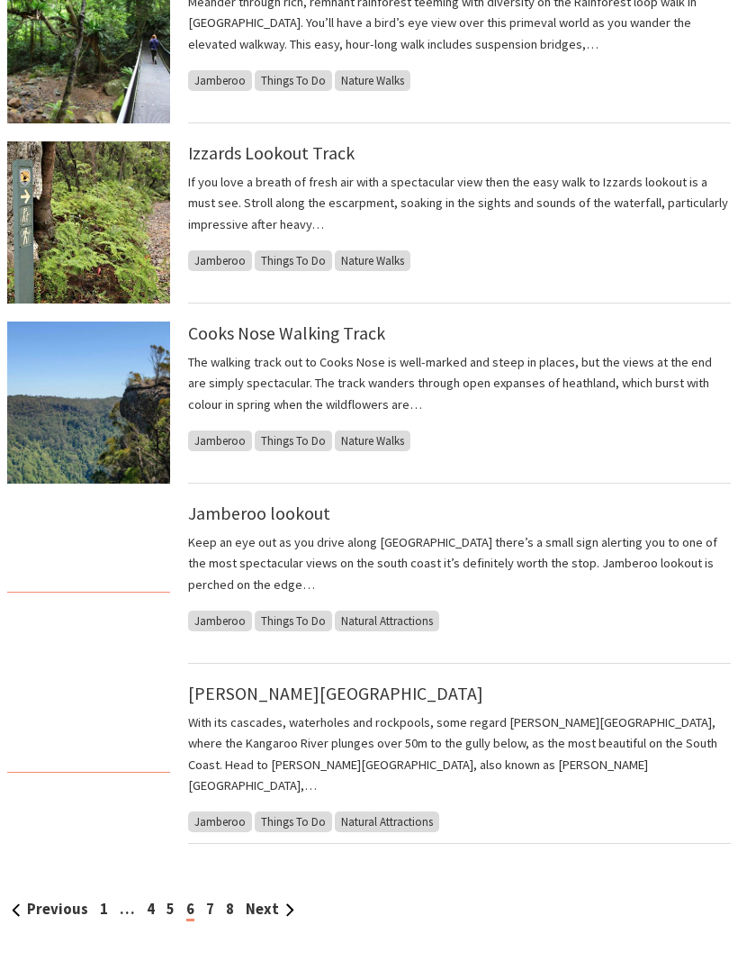
scroll to position [1102, 0]
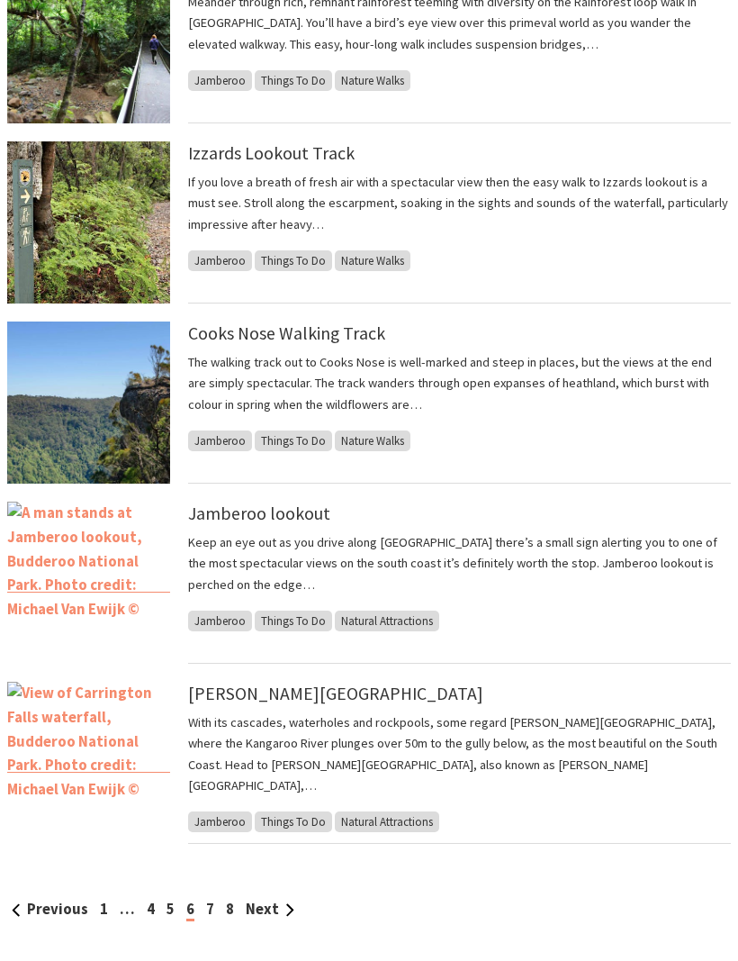
click at [100, 907] on link "1" at bounding box center [104, 908] width 8 height 19
